Goal: Transaction & Acquisition: Purchase product/service

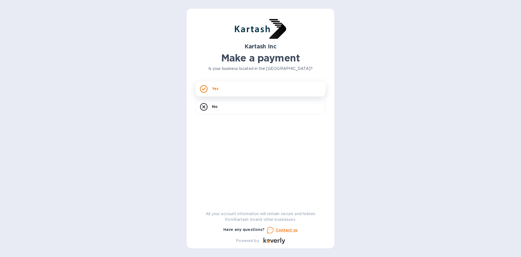
click at [217, 86] on p "Yes" at bounding box center [215, 88] width 7 height 5
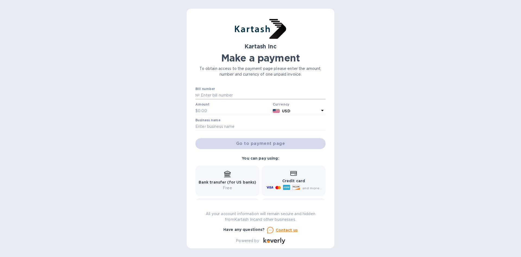
click at [219, 94] on input "text" at bounding box center [263, 95] width 126 height 8
click at [218, 94] on input "text" at bounding box center [263, 95] width 126 height 8
paste input "0110165"
type input "0110165"
click at [214, 109] on input "text" at bounding box center [234, 111] width 73 height 8
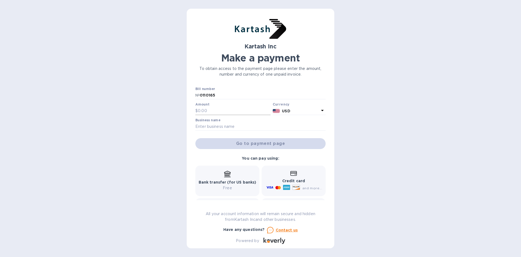
click at [215, 112] on input "text" at bounding box center [234, 111] width 73 height 8
type input "2,003.76"
click at [167, 111] on div "Kartash Inc Make a payment To obtain access to the payment page please enter th…" at bounding box center [260, 128] width 521 height 257
click at [222, 124] on input "text" at bounding box center [260, 126] width 130 height 8
click at [218, 122] on input "text" at bounding box center [260, 126] width 130 height 8
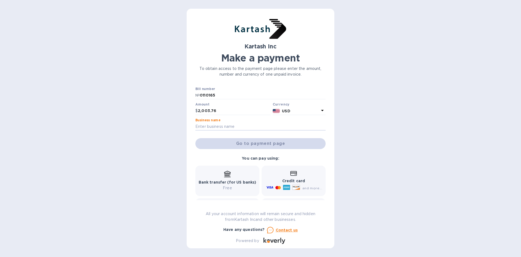
type input "[PERSON_NAME]"
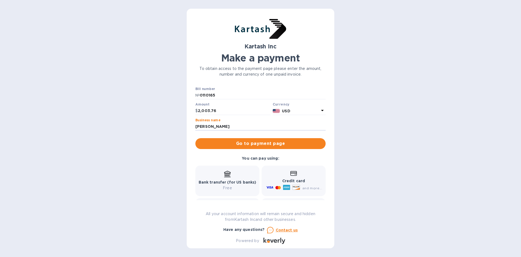
click at [148, 95] on div "Kartash Inc Make a payment To obtain access to the payment page please enter th…" at bounding box center [260, 128] width 521 height 257
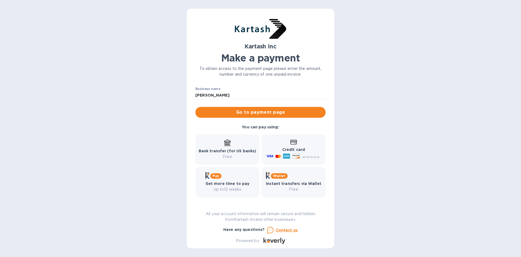
scroll to position [32, 0]
click at [259, 115] on span "Go to payment page" at bounding box center [261, 111] width 122 height 7
click at [302, 148] on b "Credit card" at bounding box center [293, 149] width 23 height 4
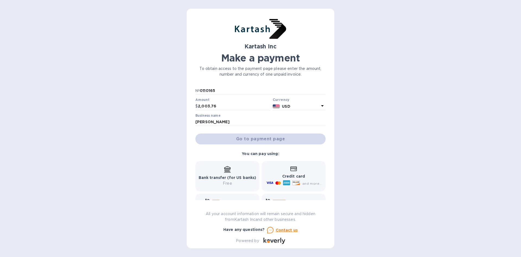
scroll to position [0, 0]
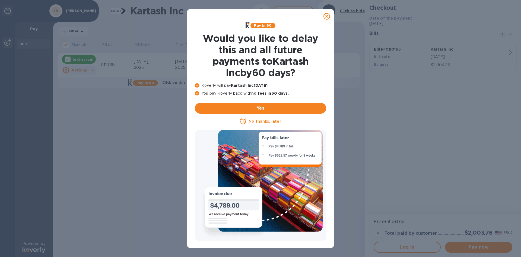
click at [327, 15] on icon at bounding box center [327, 16] width 7 height 7
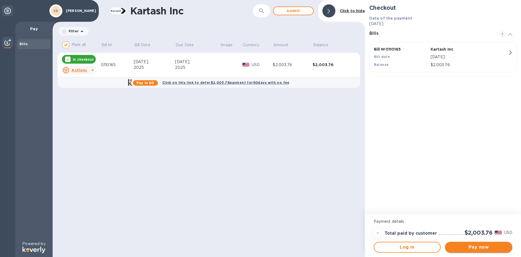
click at [475, 247] on span "Pay now" at bounding box center [479, 246] width 59 height 7
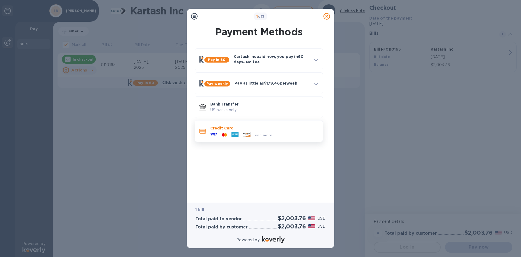
click at [241, 124] on div "Credit Card and more..." at bounding box center [264, 131] width 112 height 16
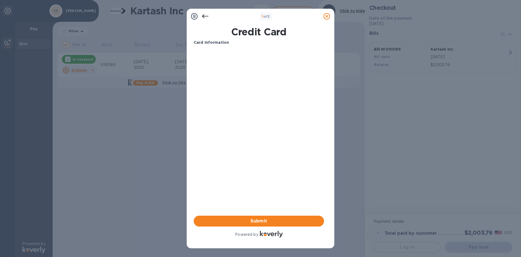
click at [263, 195] on div "Card Information Your browser does not support iframes Submit Powered by" at bounding box center [259, 139] width 130 height 198
click at [261, 220] on span "Submit" at bounding box center [259, 220] width 122 height 7
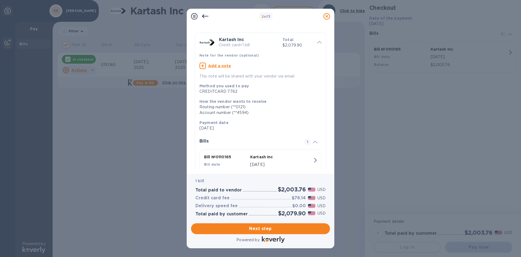
scroll to position [35, 0]
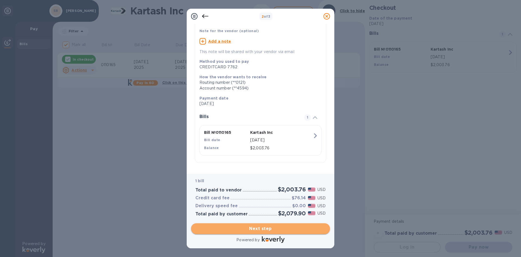
click at [262, 227] on span "Next step" at bounding box center [260, 228] width 130 height 7
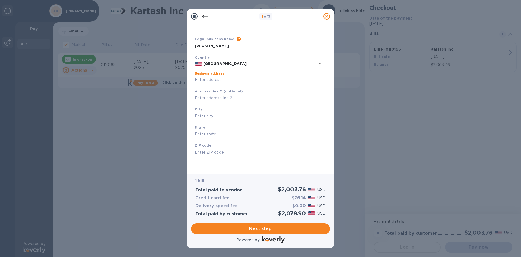
click at [222, 79] on input "Business address" at bounding box center [259, 80] width 128 height 8
type input "[STREET_ADDRESS]"
click at [207, 99] on input "text" at bounding box center [259, 98] width 128 height 8
click at [205, 114] on input "text" at bounding box center [259, 116] width 128 height 8
type input "[GEOGRAPHIC_DATA]"
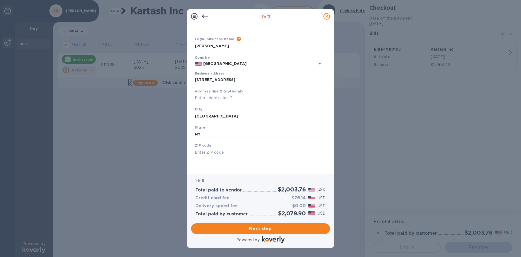
type input "NY"
type input "11230"
click at [259, 227] on span "Next step" at bounding box center [260, 228] width 130 height 7
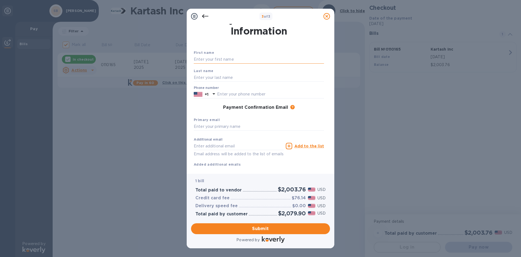
click at [213, 59] on input "text" at bounding box center [259, 59] width 130 height 8
type input "Valerios"
type input "Samcharidis"
type input "9293271023"
type input "[EMAIL_ADDRESS][DOMAIN_NAME]"
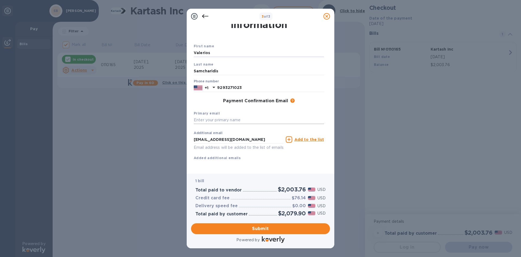
scroll to position [22, 0]
click at [243, 116] on input "text" at bounding box center [259, 120] width 130 height 8
drag, startPoint x: 262, startPoint y: 133, endPoint x: 160, endPoint y: 125, distance: 102.3
click at [159, 130] on div "3 of 3 Payment Contact Information First name [PERSON_NAME] Last name [PERSON_N…" at bounding box center [260, 128] width 521 height 257
click at [204, 116] on input "text" at bounding box center [259, 120] width 130 height 8
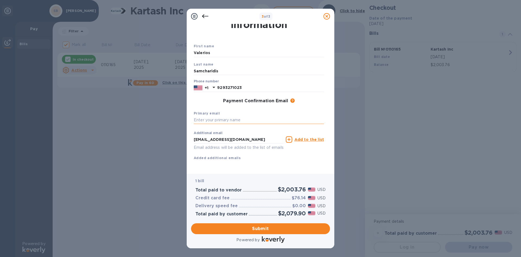
paste input "[EMAIL_ADDRESS][DOMAIN_NAME]"
type input "[EMAIL_ADDRESS][DOMAIN_NAME]"
click at [275, 118] on div "Primary email [PERSON_NAME][EMAIL_ADDRESS][DOMAIN_NAME]" at bounding box center [259, 117] width 135 height 18
click at [262, 228] on span "Submit" at bounding box center [260, 228] width 130 height 7
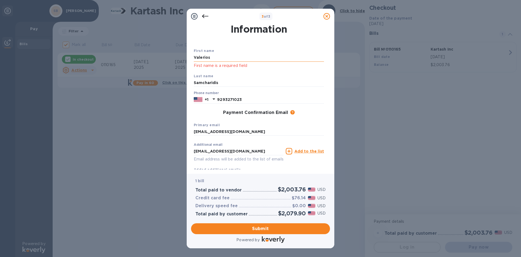
scroll to position [0, 0]
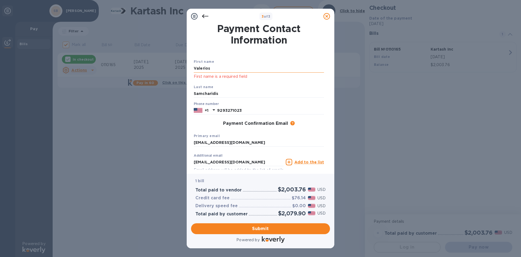
click at [228, 69] on input "Valerios" at bounding box center [259, 68] width 130 height 8
drag, startPoint x: 220, startPoint y: 68, endPoint x: 142, endPoint y: 66, distance: 77.9
click at [142, 66] on div "3 of 3 Payment Contact Information First name [PERSON_NAME] First name is a req…" at bounding box center [260, 128] width 521 height 257
click at [221, 65] on input "Valerios" at bounding box center [259, 68] width 130 height 8
click at [224, 67] on input "Valerios" at bounding box center [259, 68] width 130 height 8
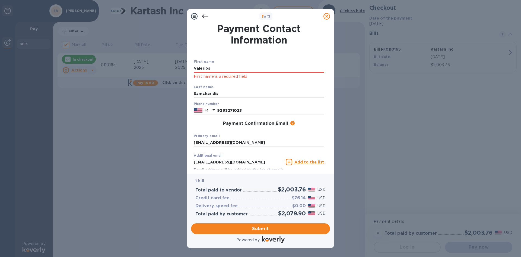
drag, startPoint x: 220, startPoint y: 67, endPoint x: 179, endPoint y: 65, distance: 40.8
click at [179, 65] on div "3 of 3 Payment Contact Information First name [PERSON_NAME] First name is a req…" at bounding box center [260, 128] width 521 height 257
type input "Valerios"
click at [209, 99] on div "Last name [PERSON_NAME]" at bounding box center [259, 91] width 135 height 18
click at [253, 227] on span "Submit" at bounding box center [260, 228] width 130 height 7
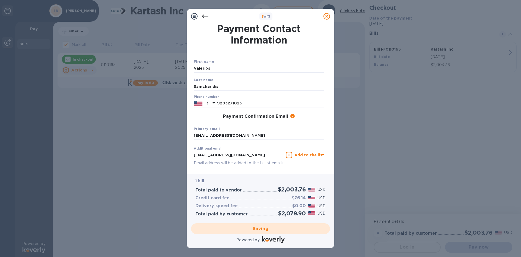
checkbox input "false"
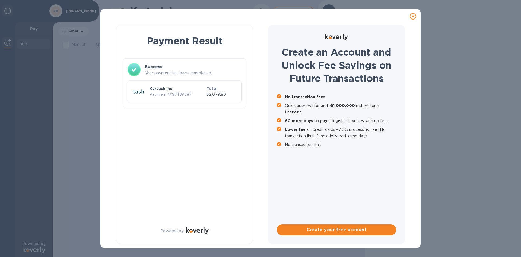
click at [417, 15] on div at bounding box center [413, 16] width 11 height 11
